Goal: Information Seeking & Learning: Learn about a topic

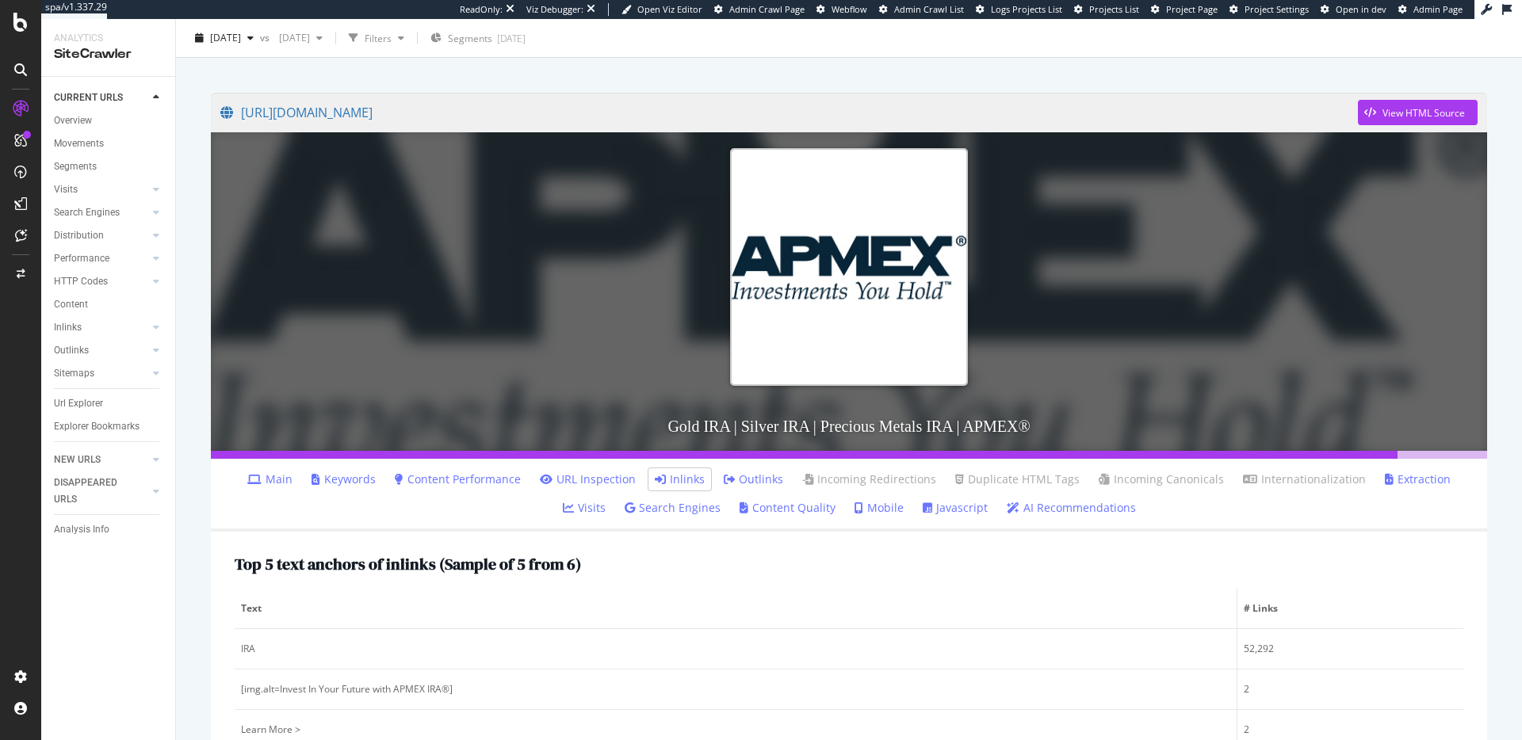
scroll to position [92, 0]
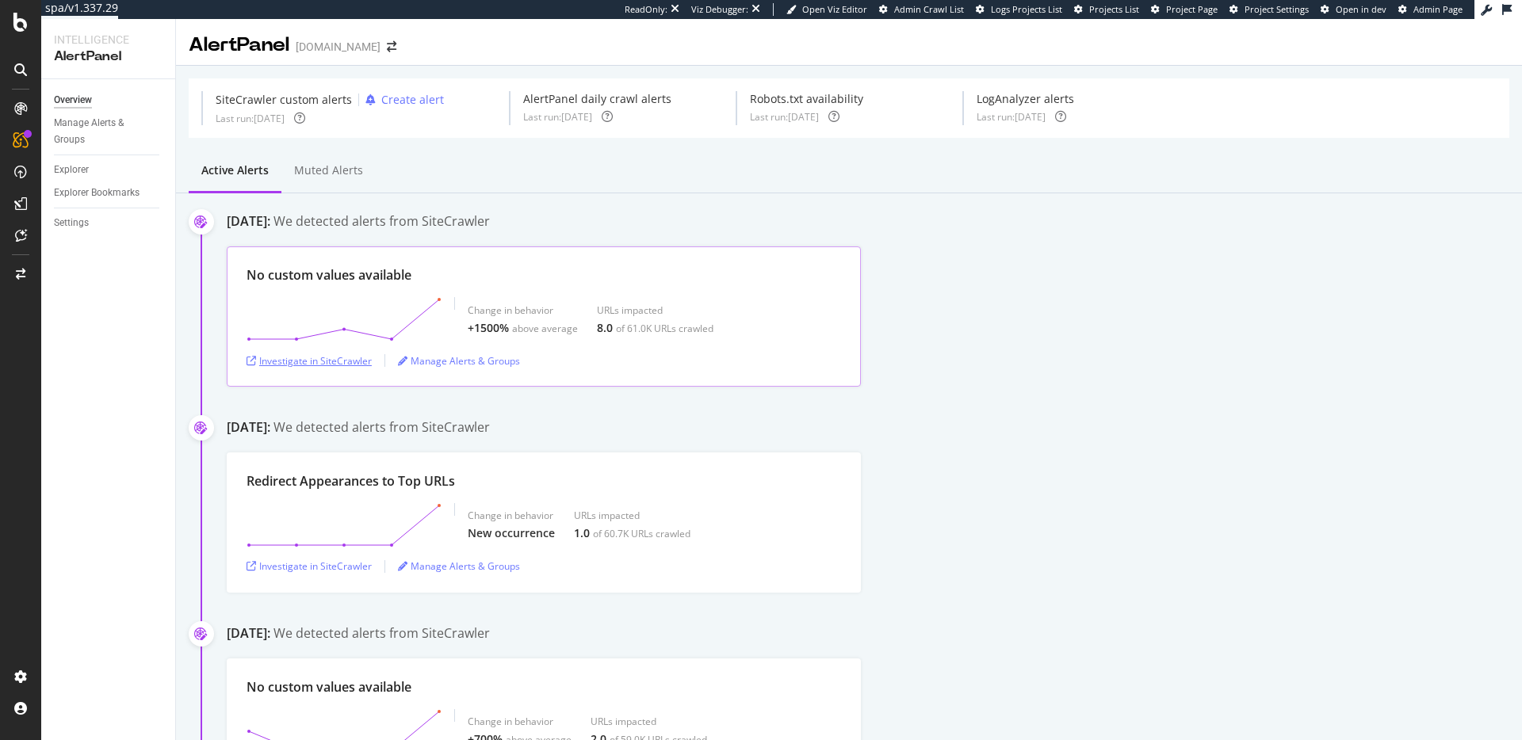
click at [297, 355] on div "Investigate in SiteCrawler" at bounding box center [308, 360] width 125 height 13
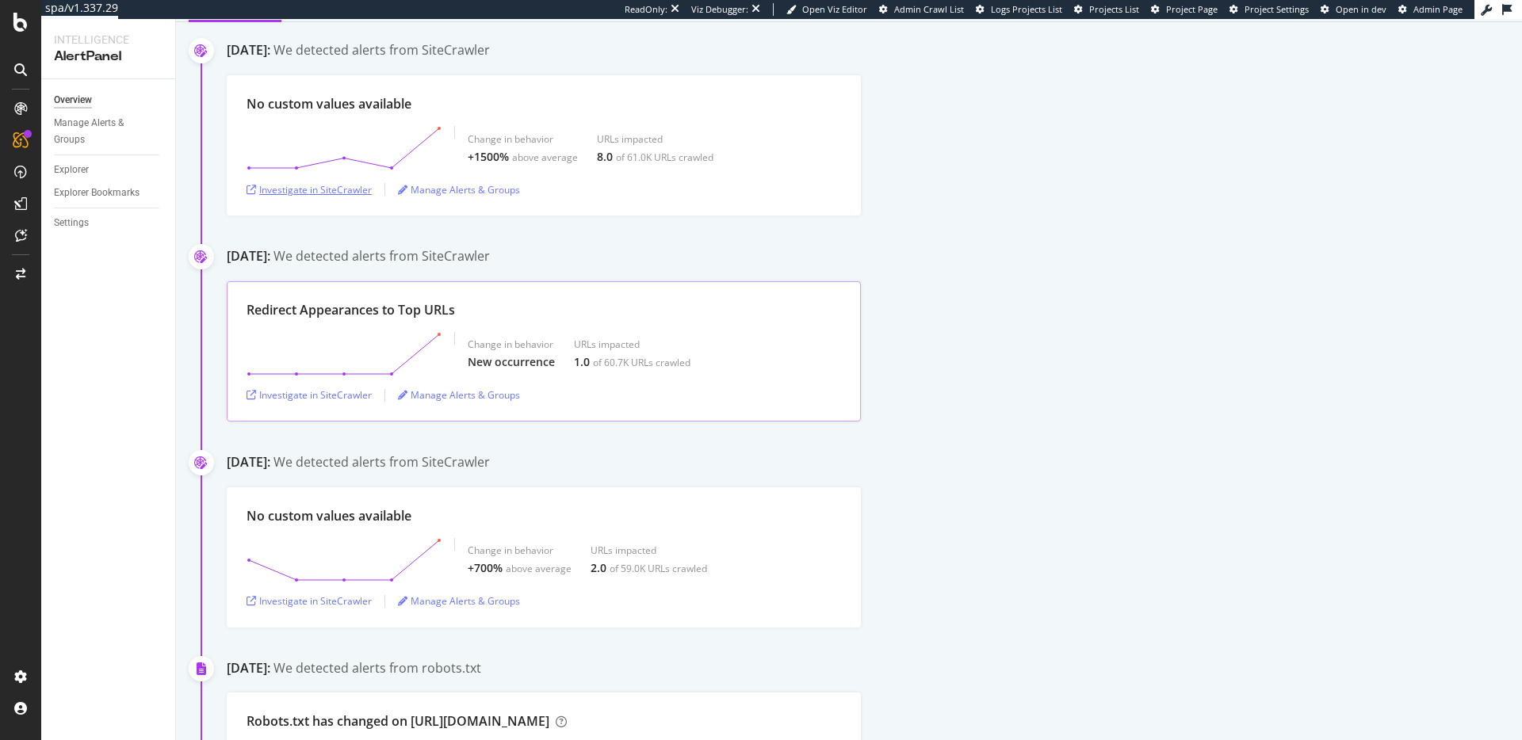
scroll to position [180, 0]
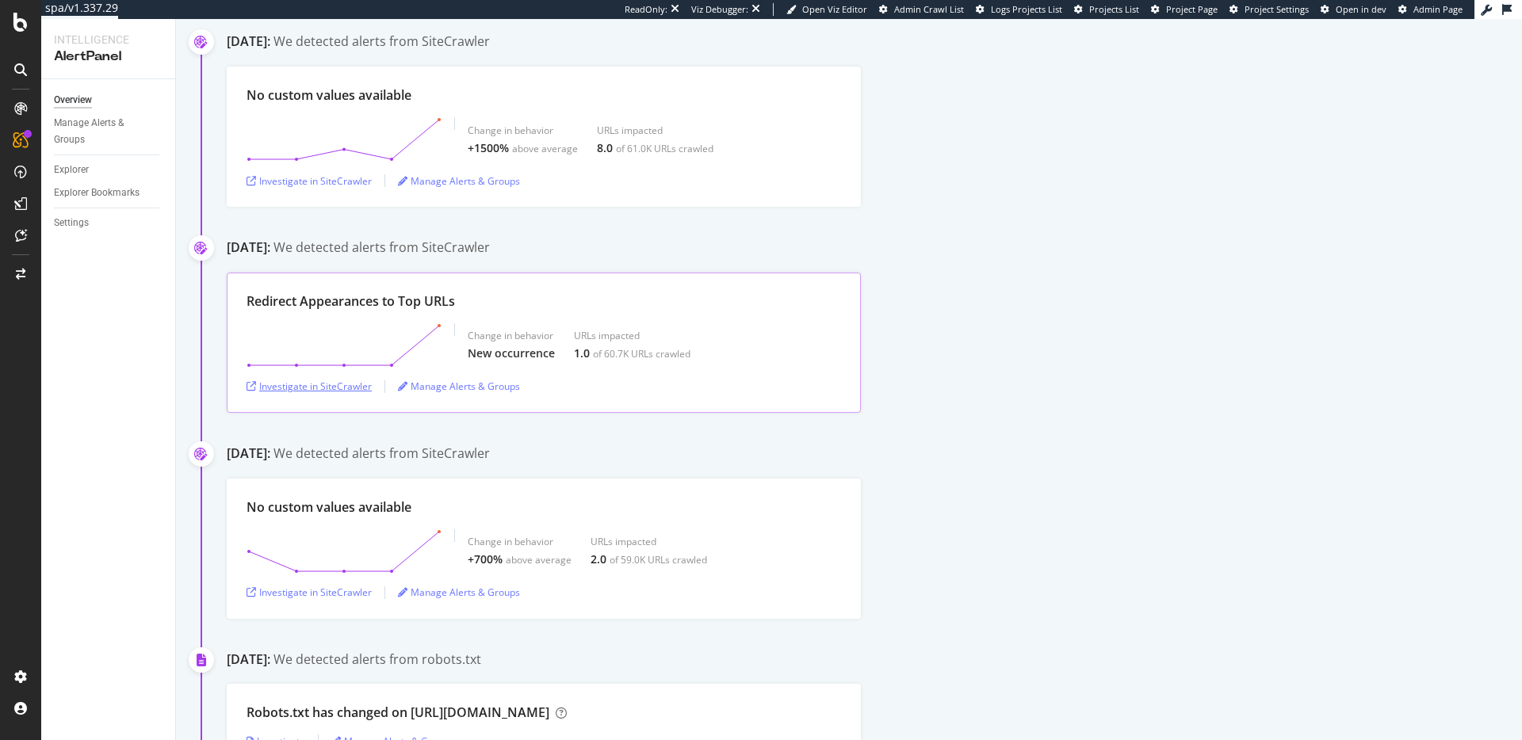
click at [347, 385] on div "Investigate in SiteCrawler" at bounding box center [308, 386] width 125 height 13
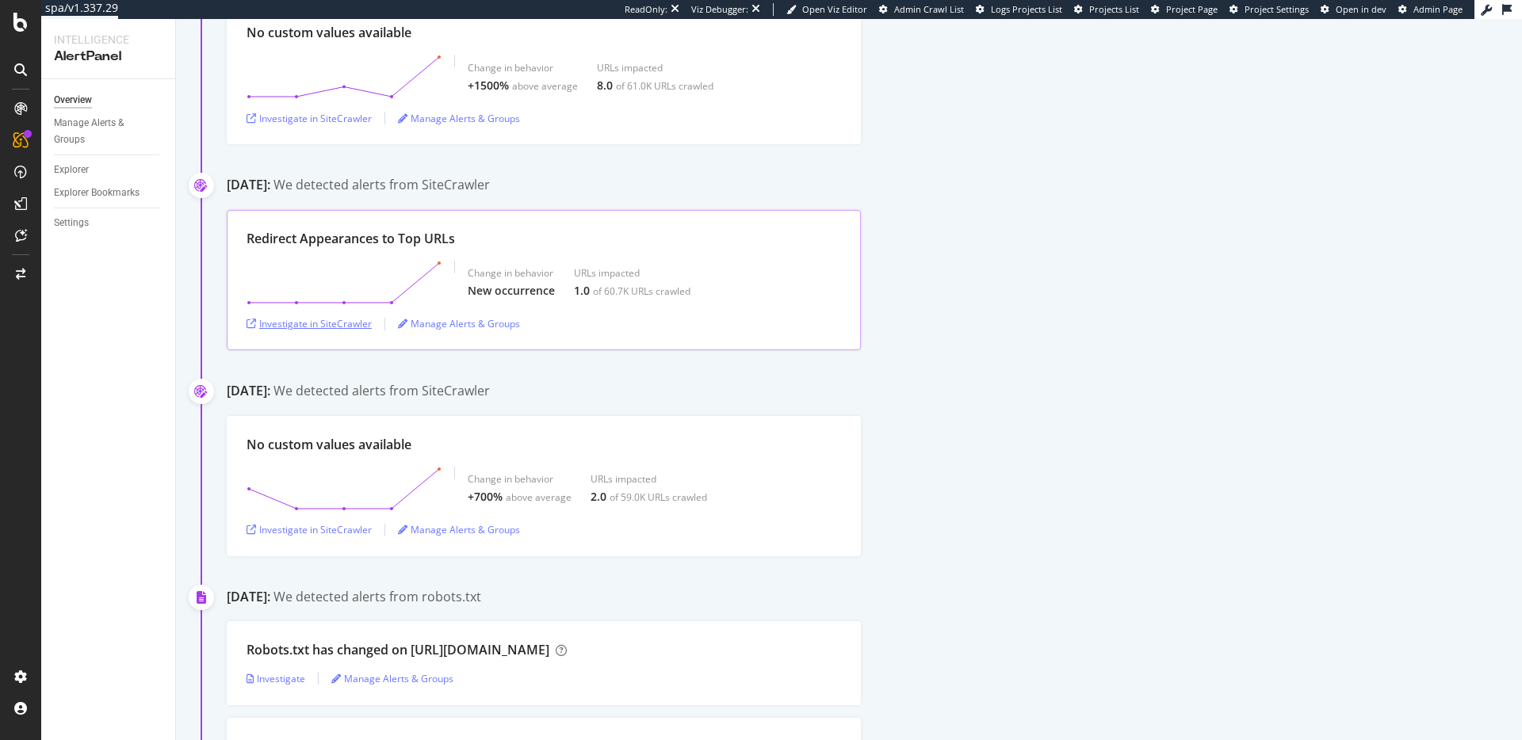
scroll to position [204, 0]
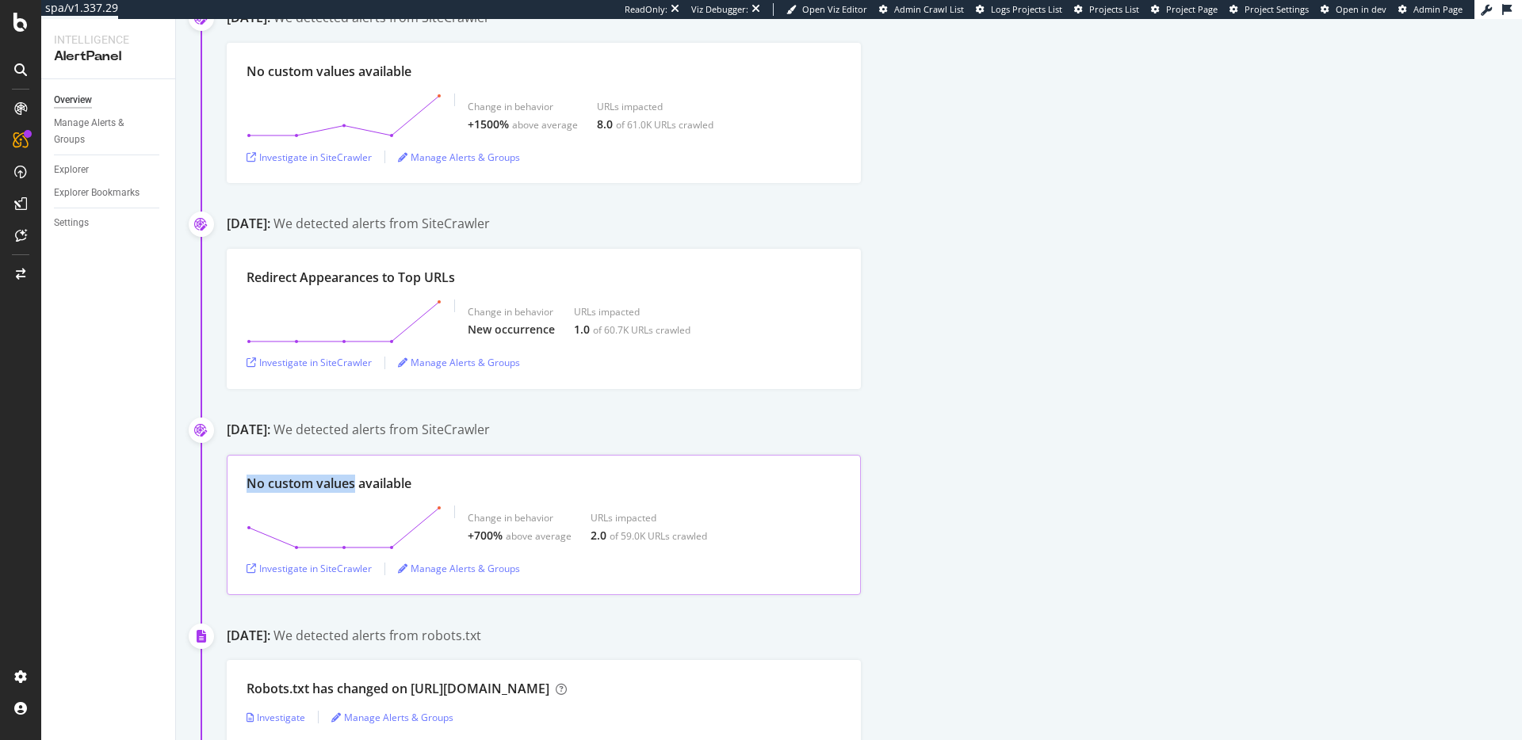
drag, startPoint x: 353, startPoint y: 483, endPoint x: 272, endPoint y: 479, distance: 81.8
click at [244, 484] on div "No custom values available Change in behavior +700% above average URLs impacted…" at bounding box center [544, 525] width 634 height 140
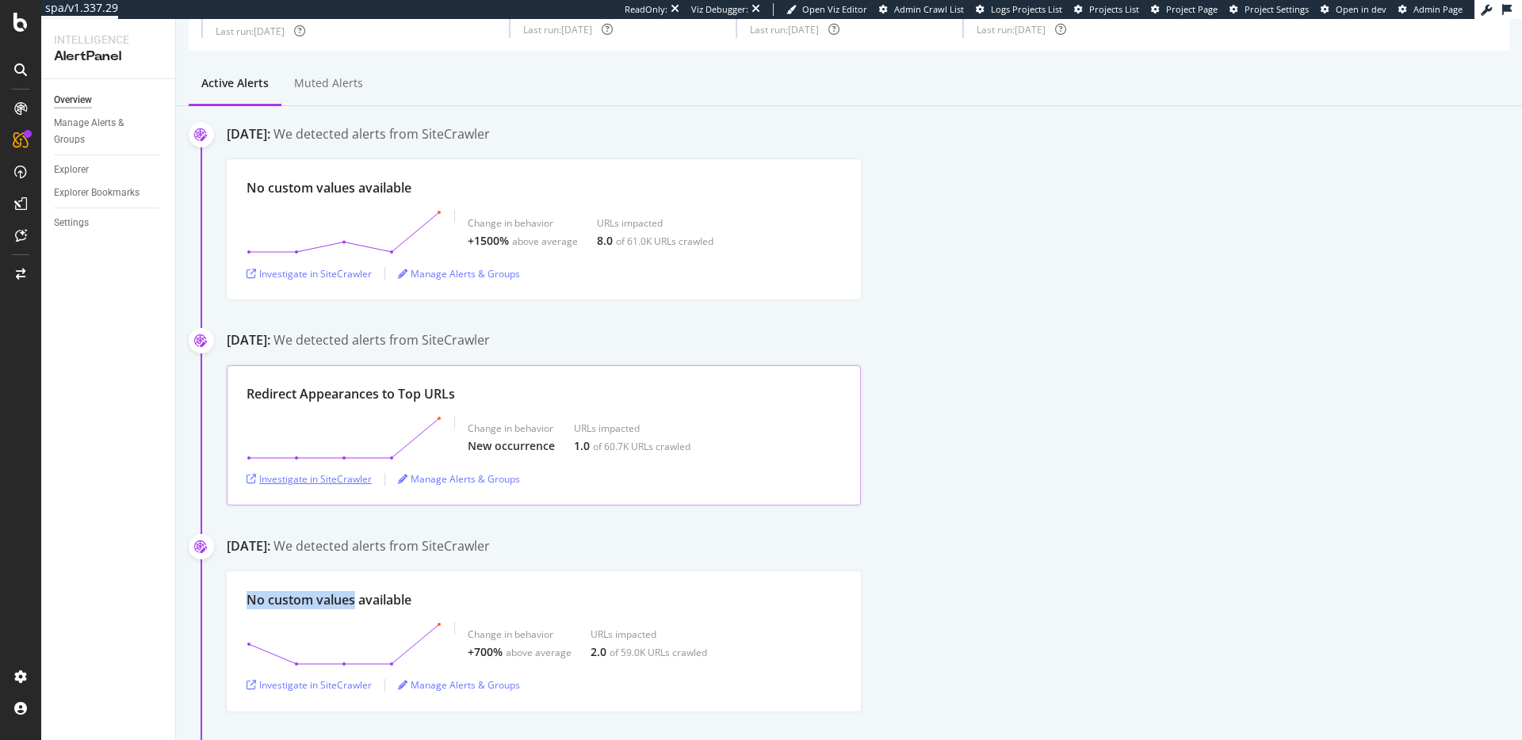
scroll to position [78, 0]
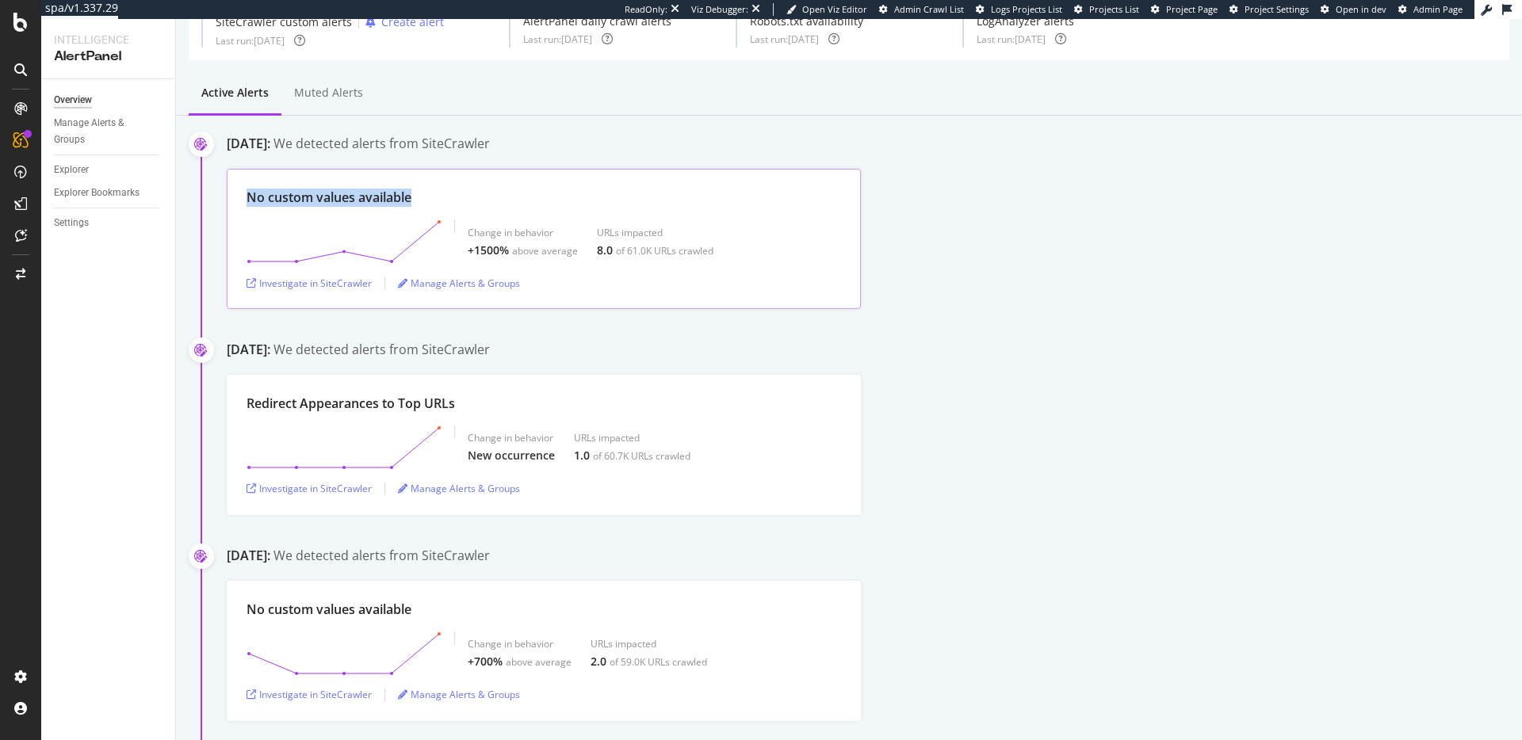
drag, startPoint x: 415, startPoint y: 198, endPoint x: 229, endPoint y: 219, distance: 186.6
copy div "No custom values available"
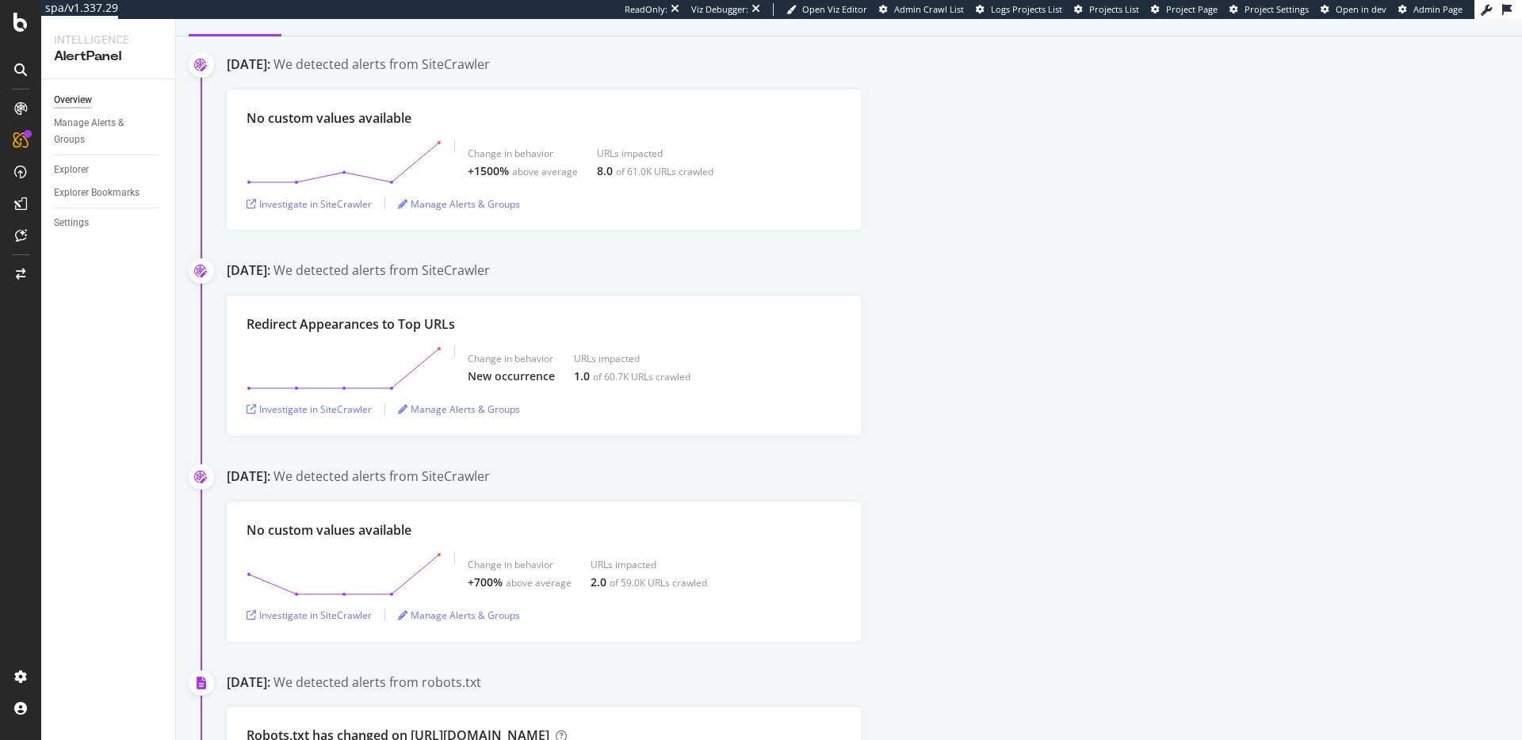
scroll to position [153, 0]
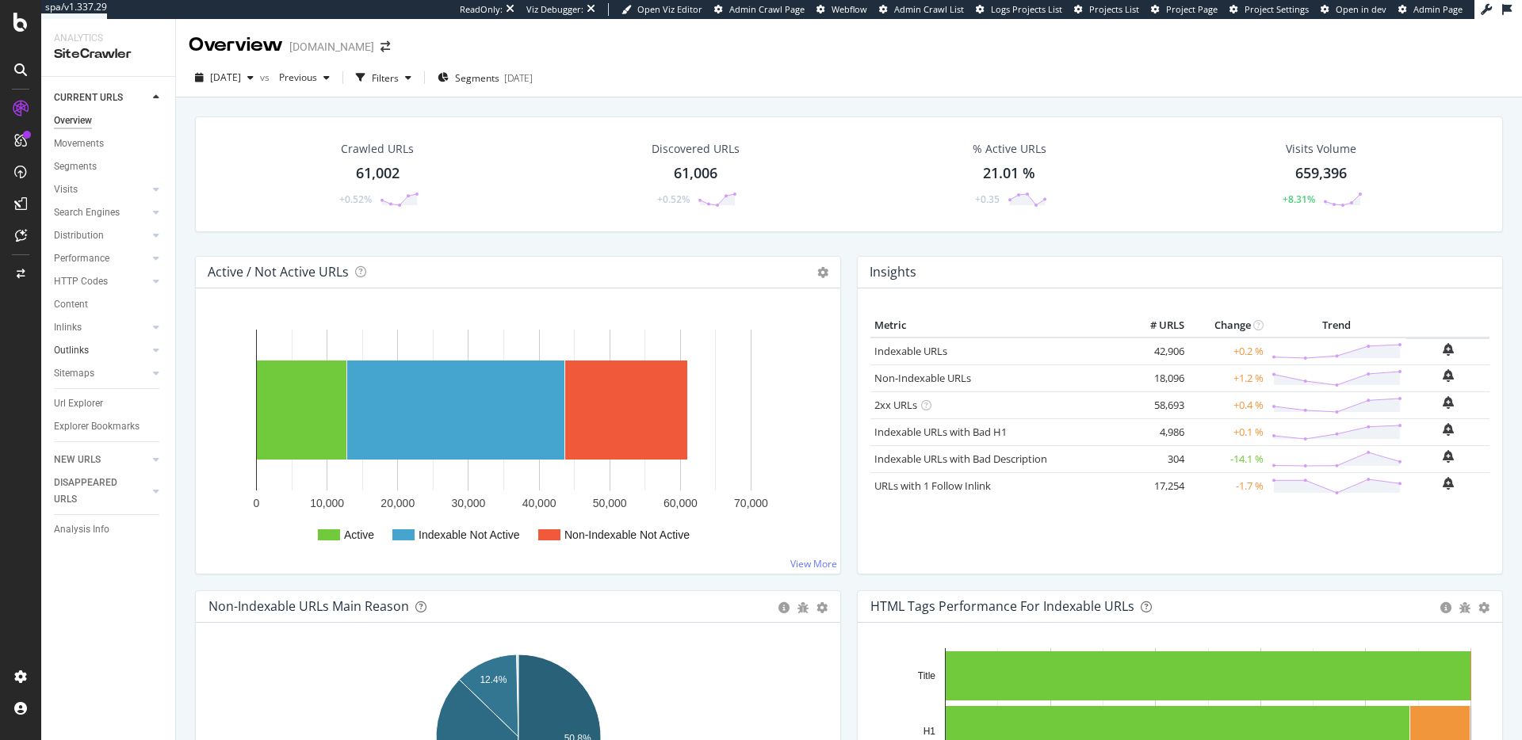
click at [129, 352] on link "Outlinks" at bounding box center [101, 350] width 94 height 17
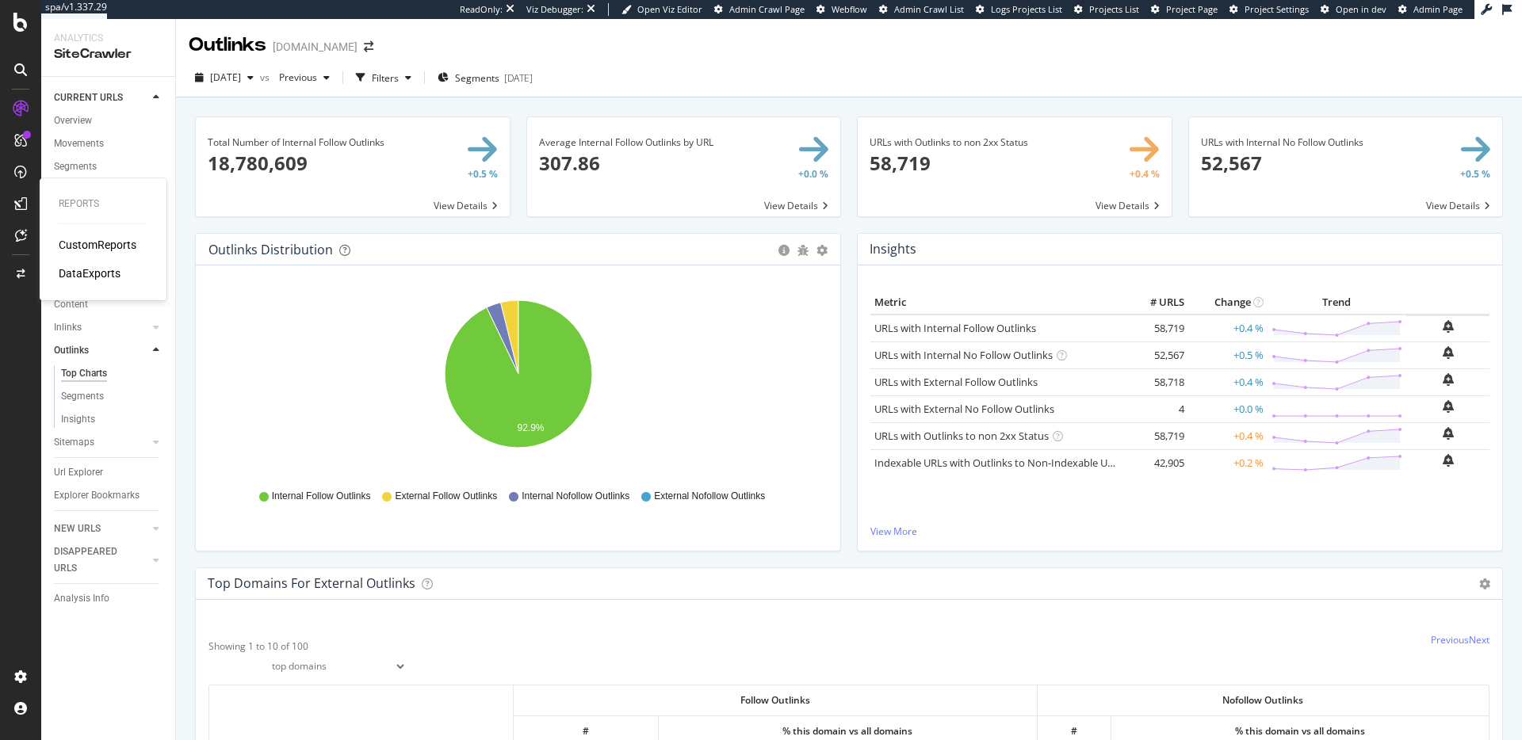
click at [85, 244] on div "CustomReports" at bounding box center [98, 245] width 78 height 16
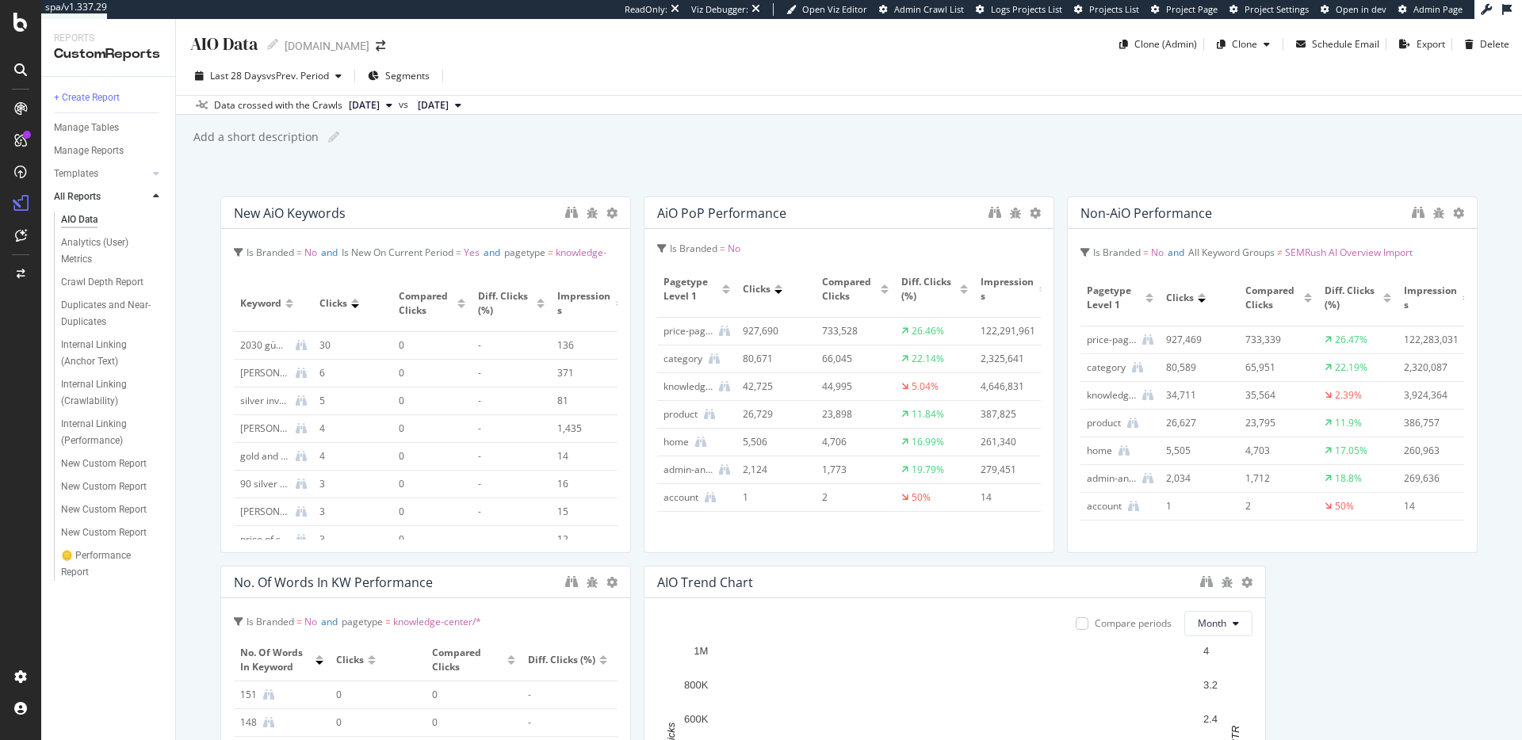
scroll to position [1, 0]
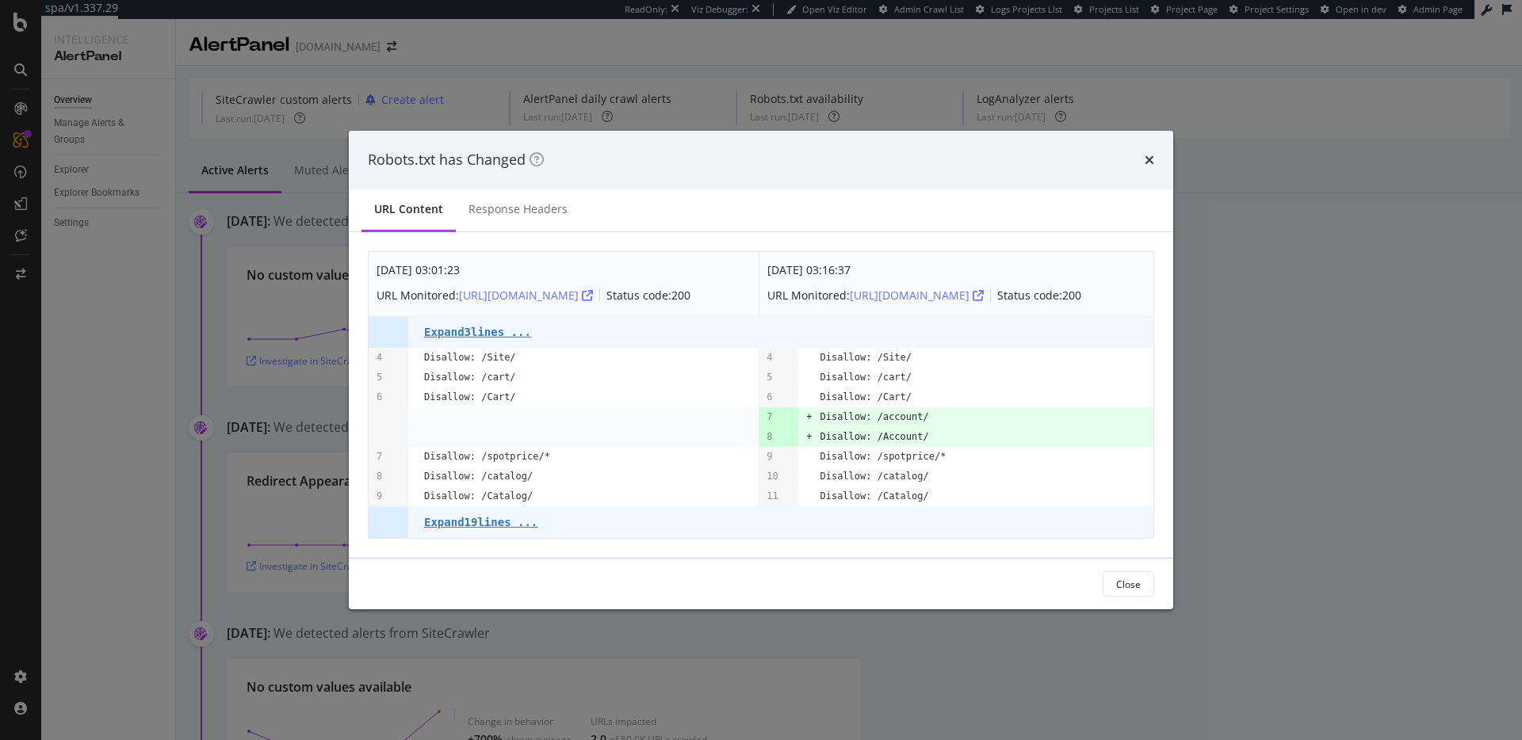
click at [113, 176] on div "Robots.txt has Changed URL Content Response Headers Aug. 15th 2025 03:01:23 URL…" at bounding box center [761, 370] width 1522 height 740
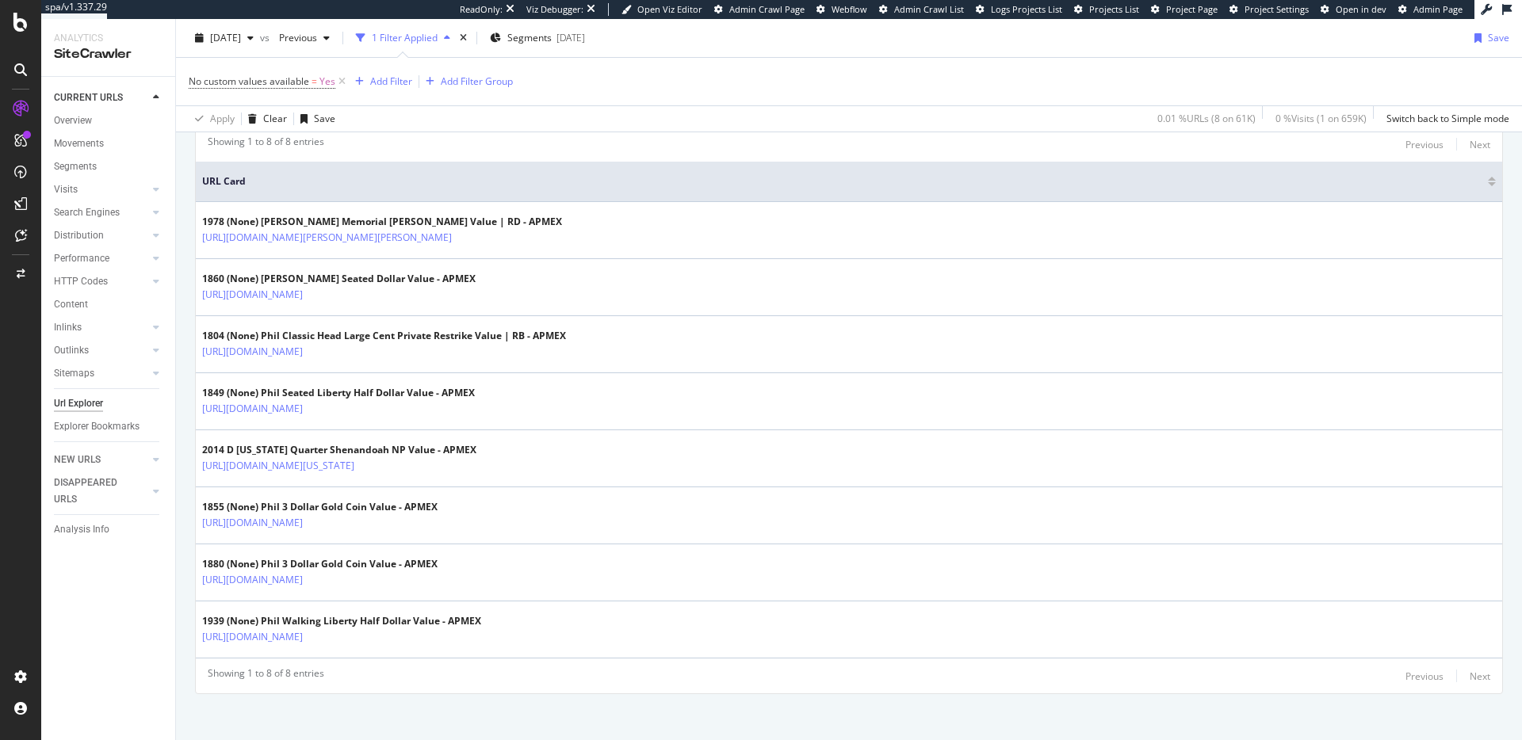
scroll to position [330, 0]
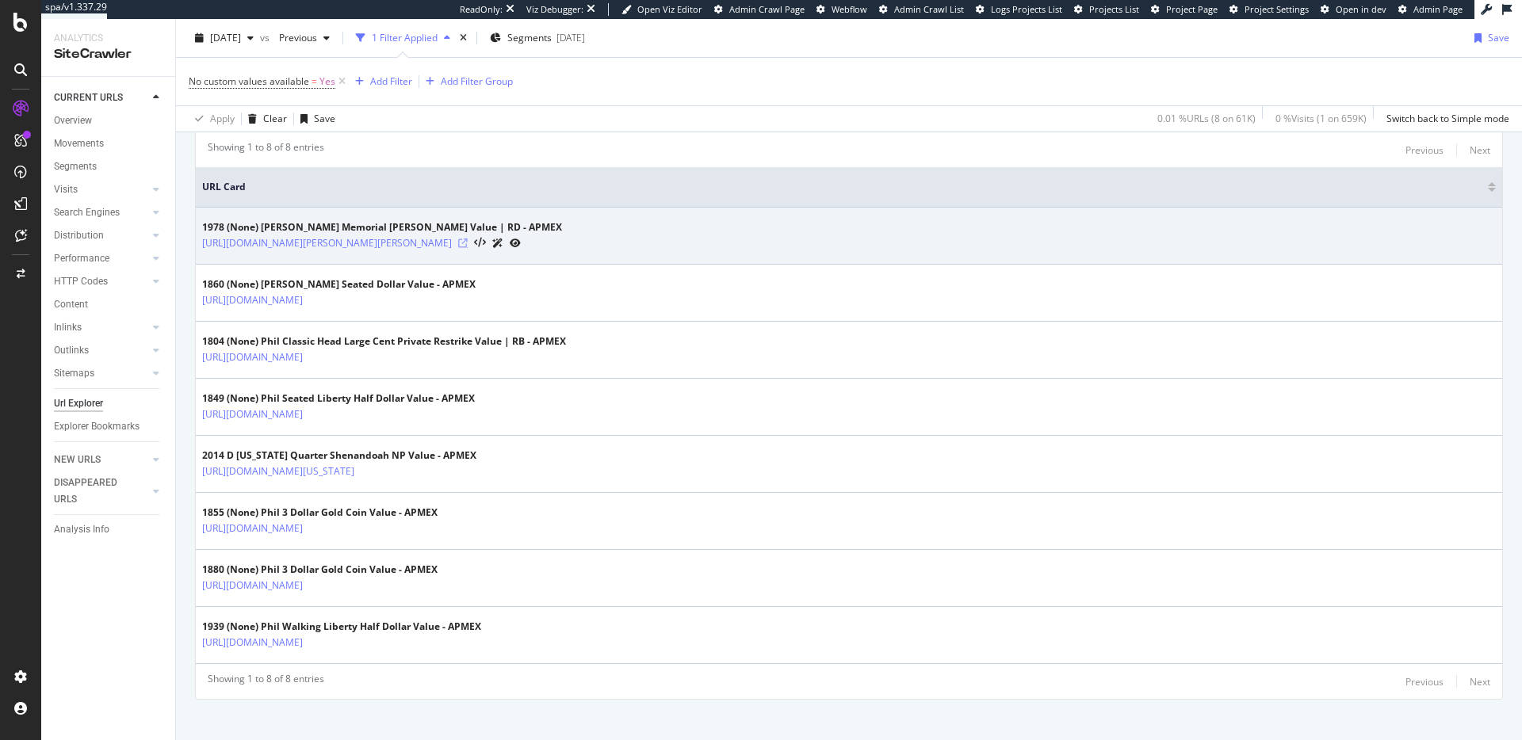
click at [468, 243] on icon at bounding box center [463, 244] width 10 height 10
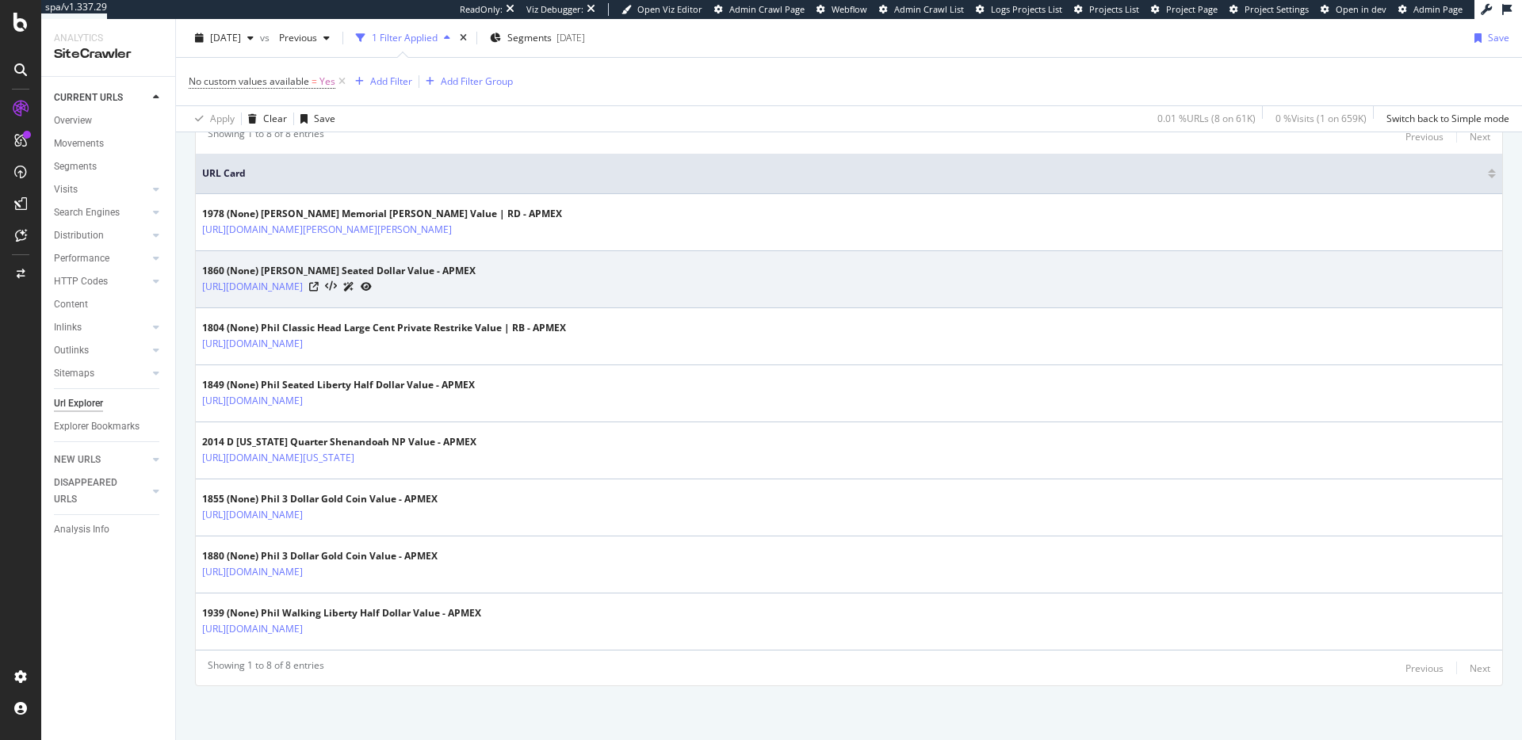
scroll to position [346, 0]
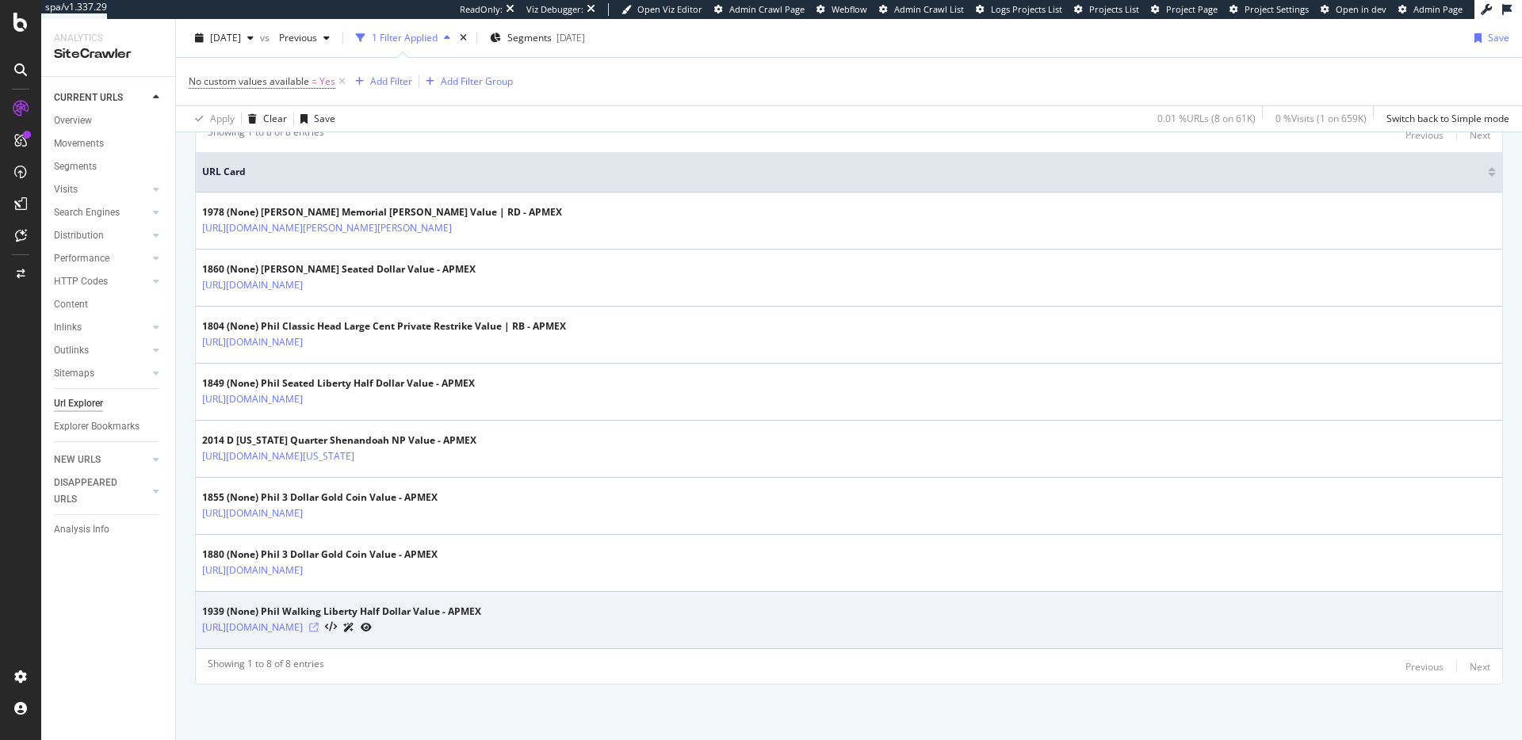
click at [319, 625] on icon at bounding box center [314, 628] width 10 height 10
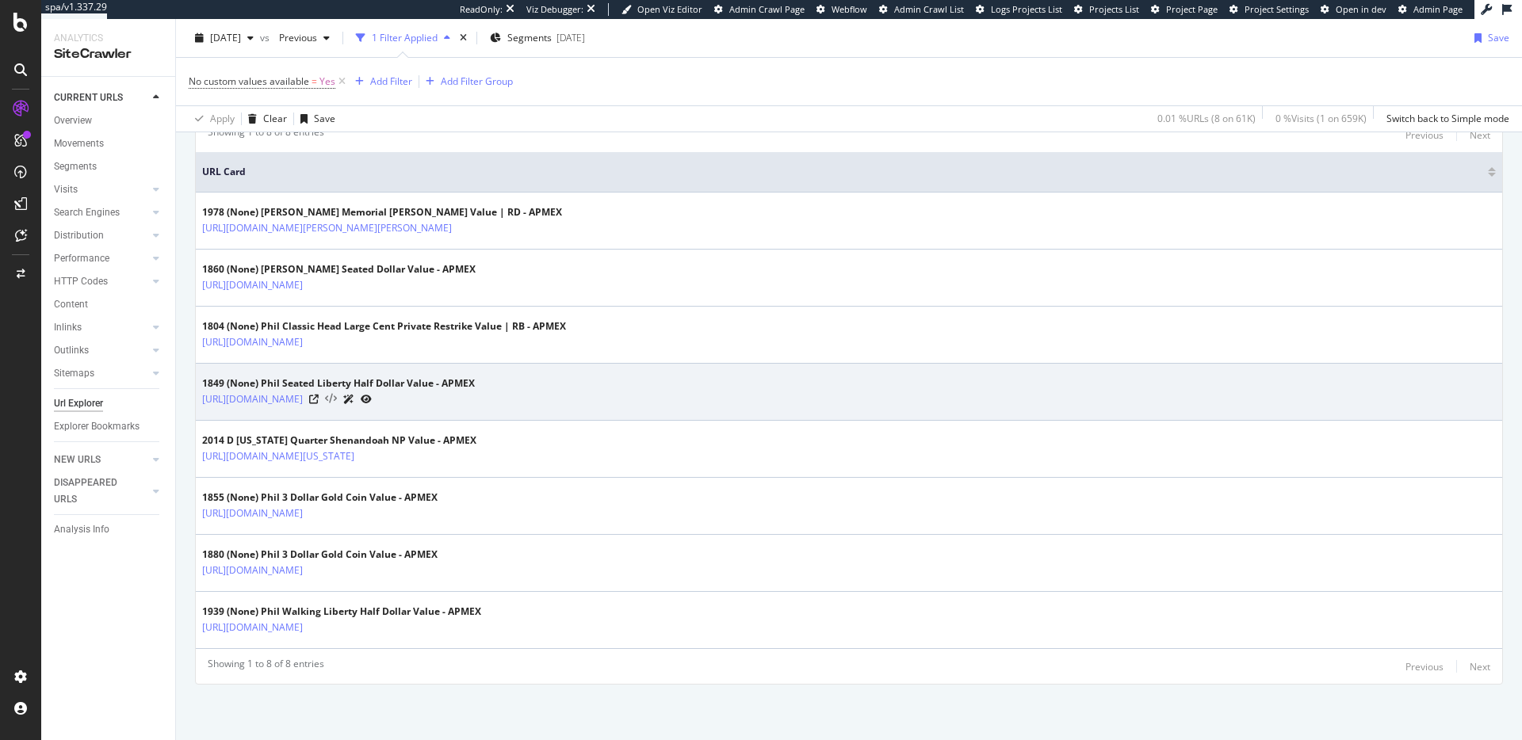
click at [337, 399] on icon at bounding box center [331, 399] width 12 height 11
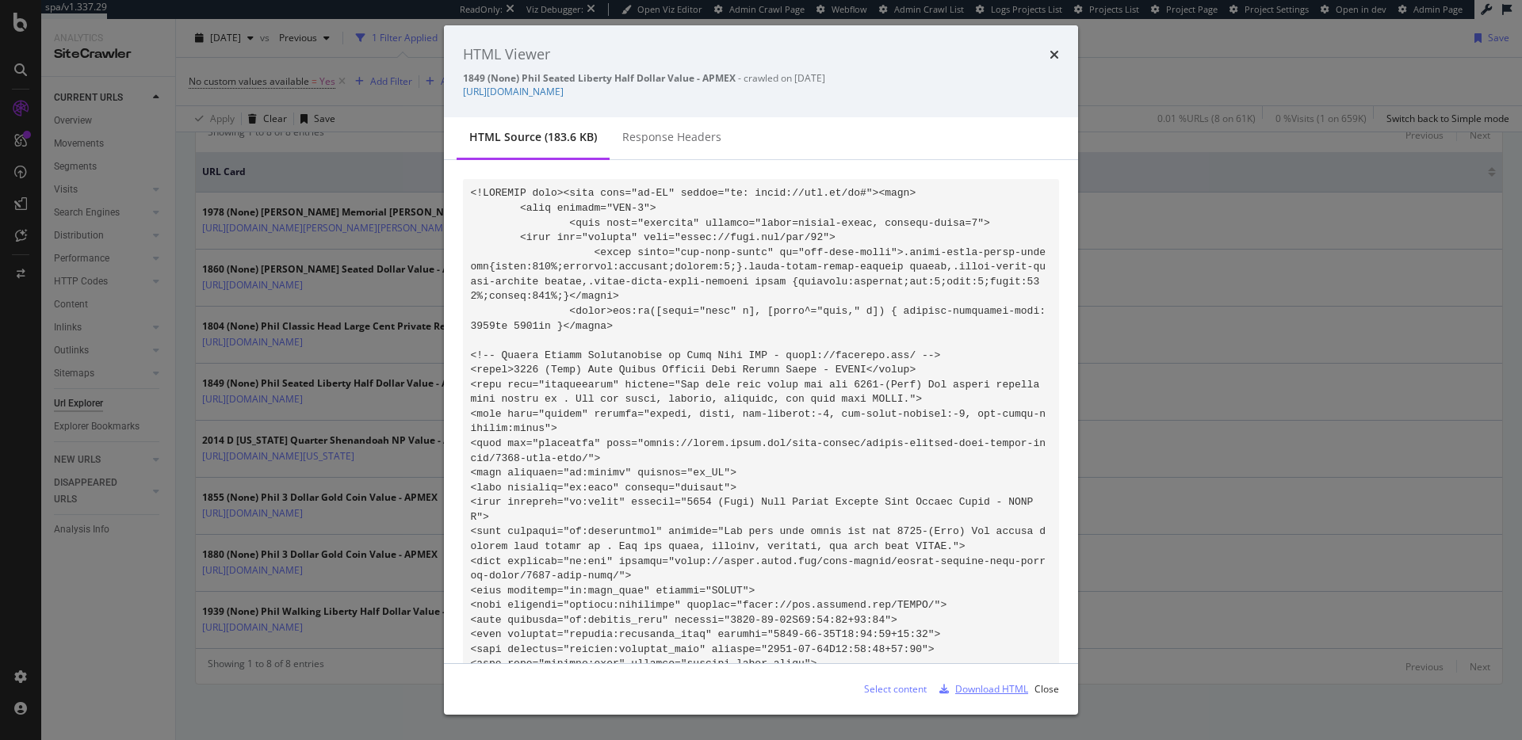
click at [974, 696] on div "Download HTML" at bounding box center [991, 688] width 73 height 13
click at [1052, 50] on icon "times" at bounding box center [1054, 54] width 10 height 13
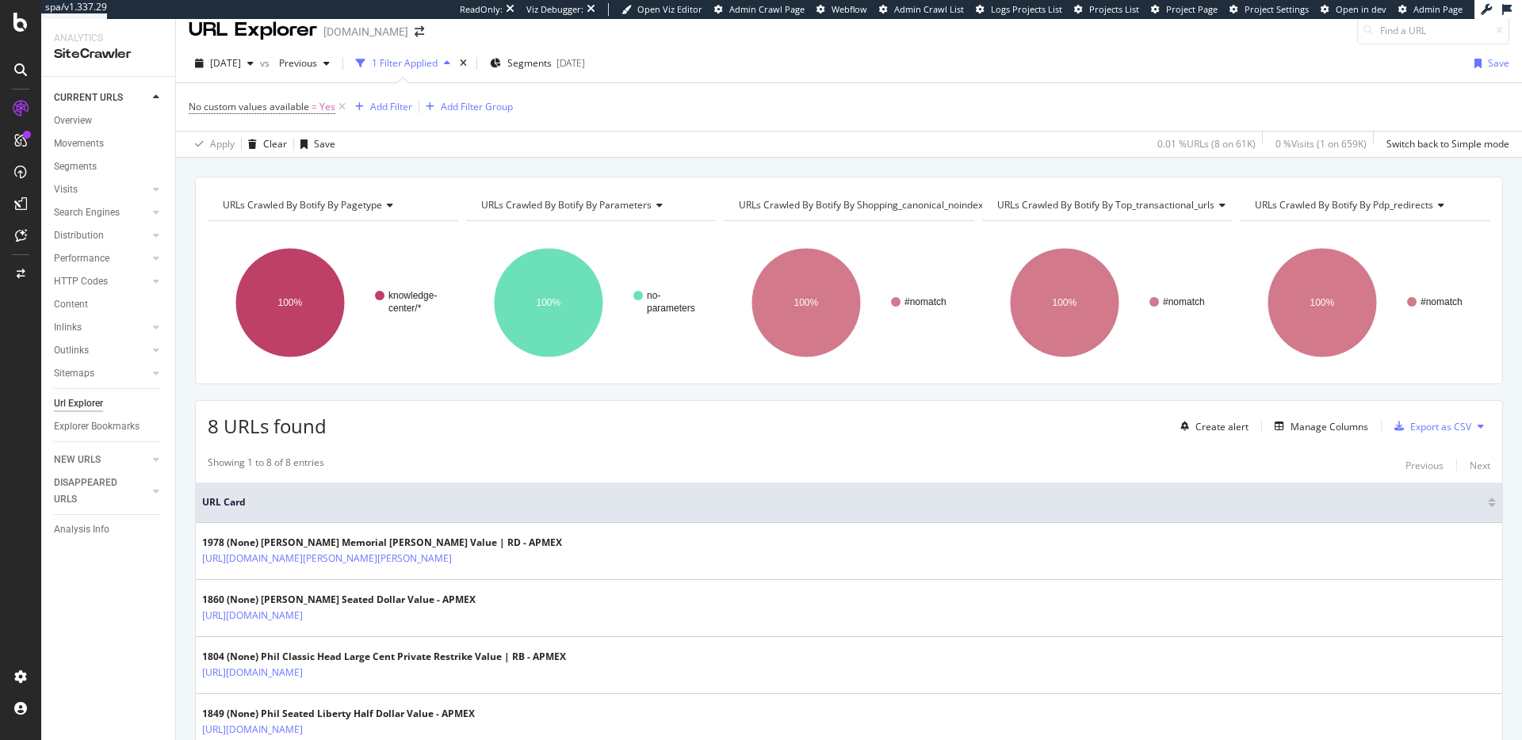
scroll to position [0, 0]
